Goal: Task Accomplishment & Management: Complete application form

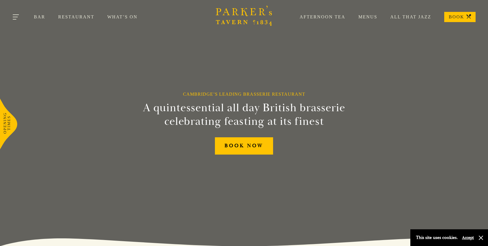
click at [13, 20] on button "Toggle navigation" at bounding box center [16, 18] width 24 height 24
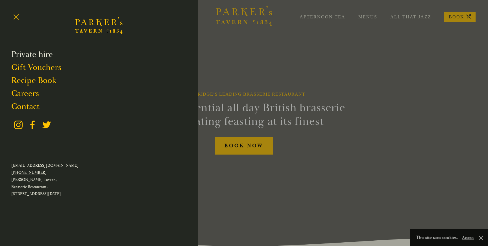
click at [32, 58] on link "Private hire" at bounding box center [32, 54] width 42 height 11
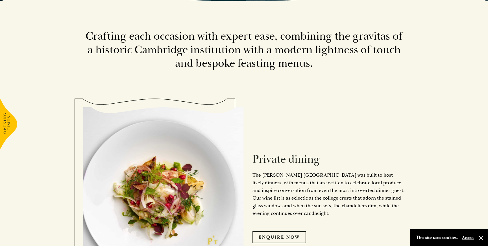
scroll to position [301, 0]
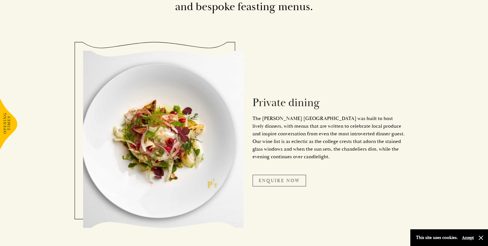
click at [266, 182] on link "Enquire Now" at bounding box center [280, 180] width 54 height 12
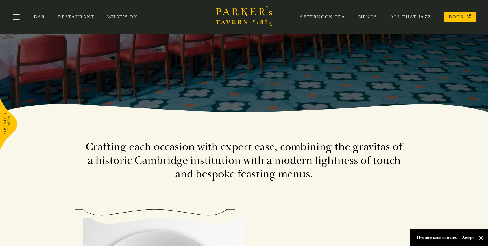
scroll to position [95, 0]
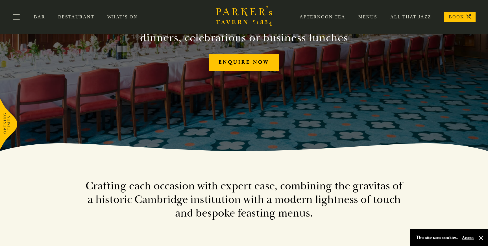
click at [268, 46] on div "Private Events Venue, Cambridge Parker's Tavern crafts bespoke private dinners,…" at bounding box center [244, 28] width 339 height 246
click at [260, 59] on link "Enquire now" at bounding box center [244, 62] width 70 height 17
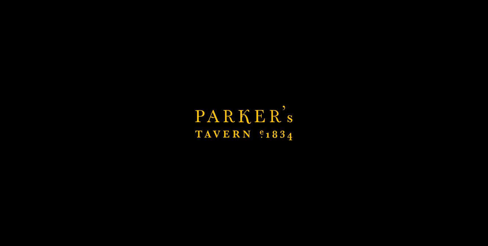
scroll to position [153, 0]
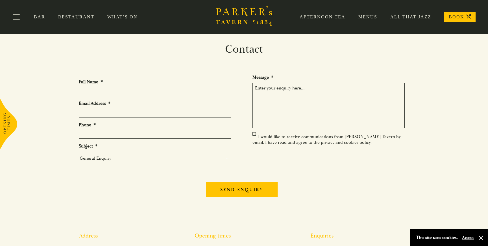
click at [368, 16] on link "Menus" at bounding box center [362, 17] width 32 height 6
click at [171, 90] on input "Full Name *" at bounding box center [155, 91] width 152 height 9
type input "Mariana Quinde"
type input "mqgmariana@gmail.com"
type input "2679082304"
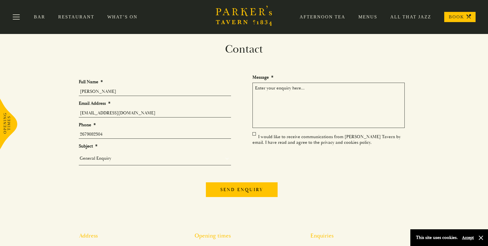
click at [130, 157] on select "General Enquiry Private Bookings Group Bookings Events" at bounding box center [155, 158] width 152 height 8
select select "Group Bookings"
click at [79, 154] on select "General Enquiry Private Bookings Group Bookings Events" at bounding box center [155, 158] width 152 height 8
click at [275, 101] on textarea "Message *" at bounding box center [329, 105] width 152 height 45
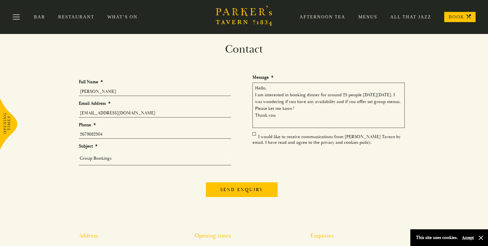
click at [299, 107] on textarea "Hello, I am interested in booking dinner for around 25 people on Thursday, Sept…" at bounding box center [329, 105] width 152 height 45
click at [267, 107] on textarea "Hello, I am interested in booking dinner for around 25 people on Thursday, Sept…" at bounding box center [329, 105] width 152 height 45
click at [281, 102] on textarea "Hello, I am interested in booking dinner for around 25 people on Thursday, Sept…" at bounding box center [329, 105] width 152 height 45
type textarea "Hello, I am interested in booking dinner for around 25 people on Thursday, Sept…"
click at [260, 135] on label "I would like to receive communications from [PERSON_NAME] Tavern by email. I ha…" at bounding box center [327, 139] width 148 height 11
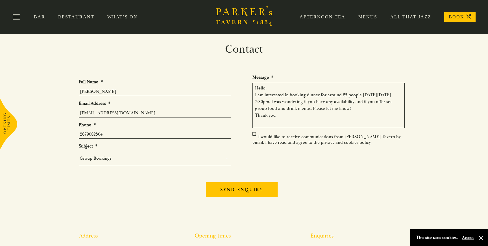
click at [254, 137] on input "I would like to receive communications from [PERSON_NAME] Tavern by email. I ha…" at bounding box center [254, 137] width 0 height 0
click at [247, 187] on input "Send enquiry" at bounding box center [242, 189] width 72 height 15
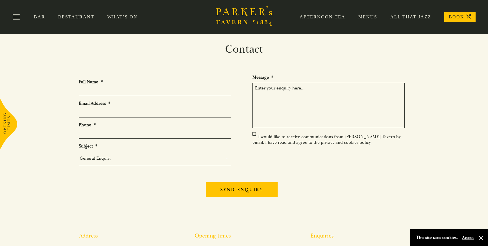
click at [280, 109] on textarea "Message *" at bounding box center [329, 105] width 152 height 45
paste textarea "[PERSON_NAME]"
type textarea "Guilher"
type textarea "[PERSON_NAME]"
